Goal: Task Accomplishment & Management: Use online tool/utility

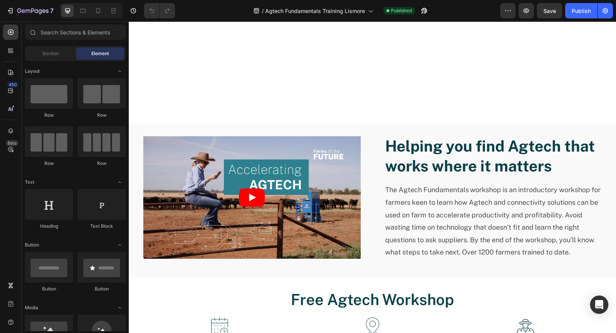
scroll to position [306, 0]
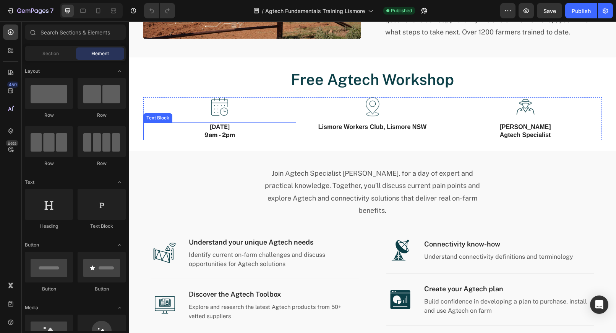
click at [215, 132] on p "9am - 2pm" at bounding box center [219, 135] width 151 height 8
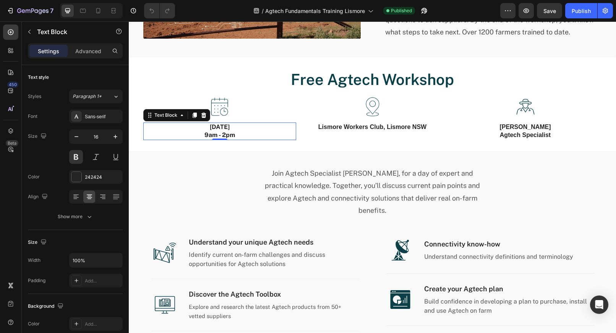
click at [206, 136] on p "9am - 2pm" at bounding box center [219, 135] width 151 height 8
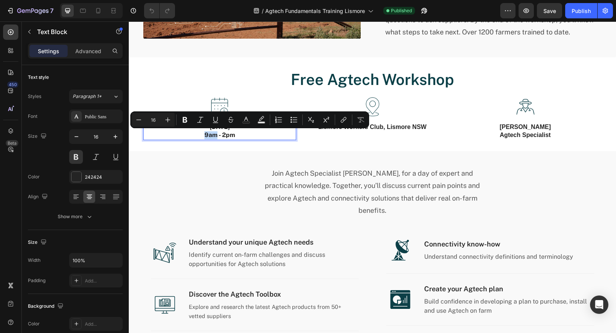
click at [205, 136] on p "9am - 2pm" at bounding box center [219, 135] width 151 height 8
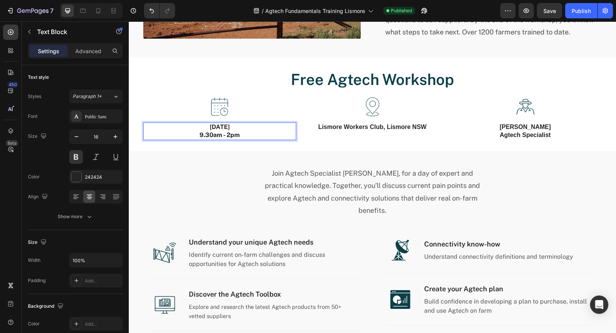
click at [228, 134] on p "9.30am - 2pm" at bounding box center [219, 135] width 151 height 8
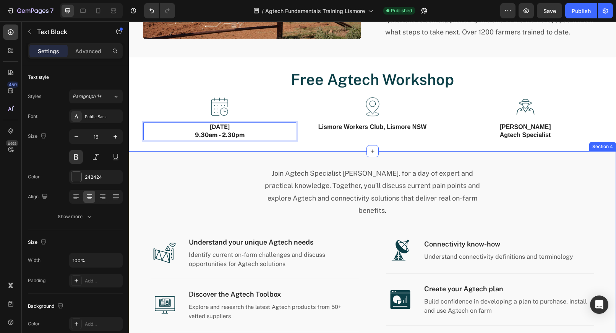
click at [196, 199] on div "Join Agtech Specialist [PERSON_NAME], for a day of expert and practical knowled…" at bounding box center [373, 290] width 476 height 249
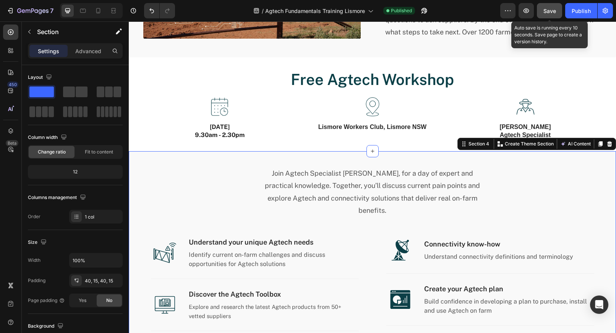
click at [547, 11] on span "Save" at bounding box center [550, 11] width 13 height 7
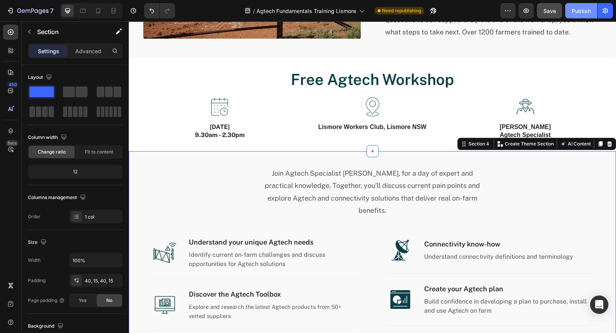
click at [583, 13] on div "Publish" at bounding box center [581, 11] width 19 height 8
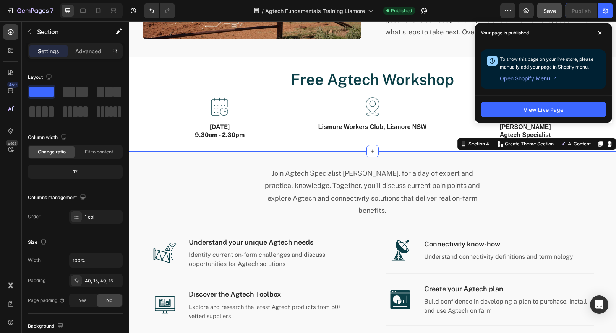
click at [186, 184] on div "Join Agtech Specialist [PERSON_NAME], for a day of expert and practical knowled…" at bounding box center [373, 290] width 476 height 249
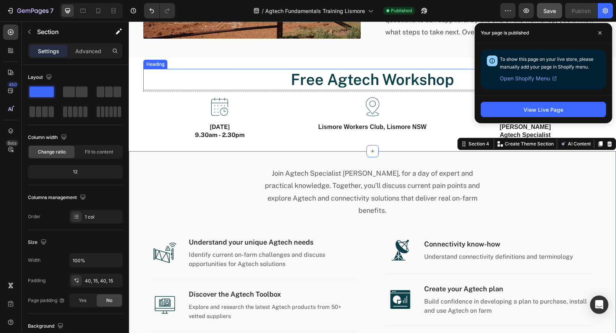
click at [176, 85] on h2 "Free Agtech Workshop" at bounding box center [372, 79] width 459 height 21
